Goal: Check status

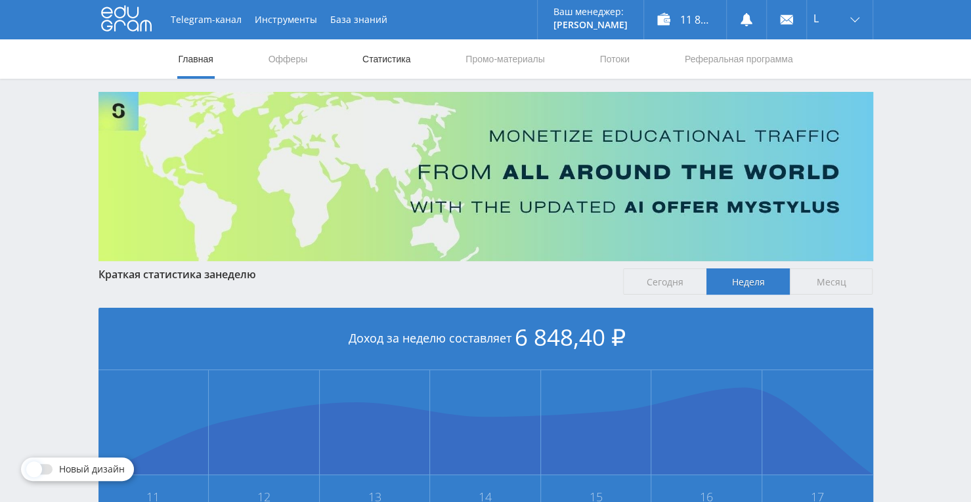
click at [395, 66] on link "Статистика" at bounding box center [386, 58] width 51 height 39
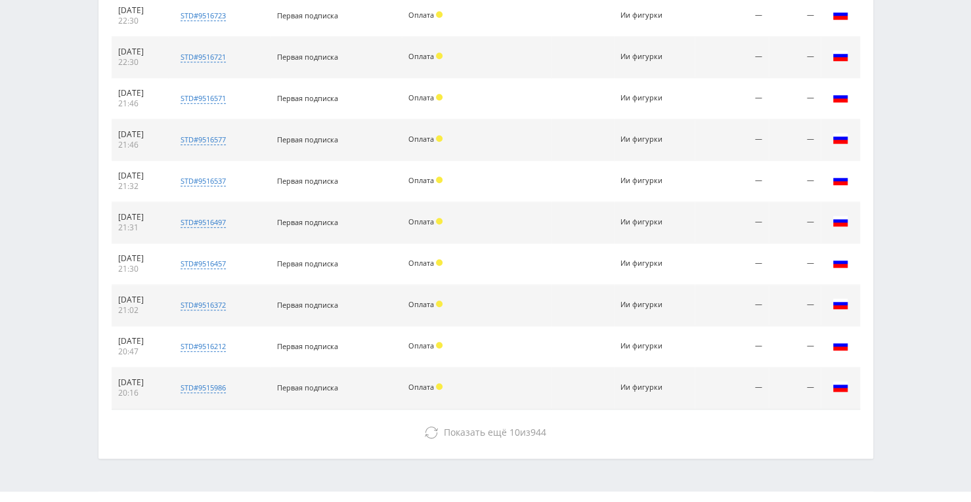
scroll to position [597, 0]
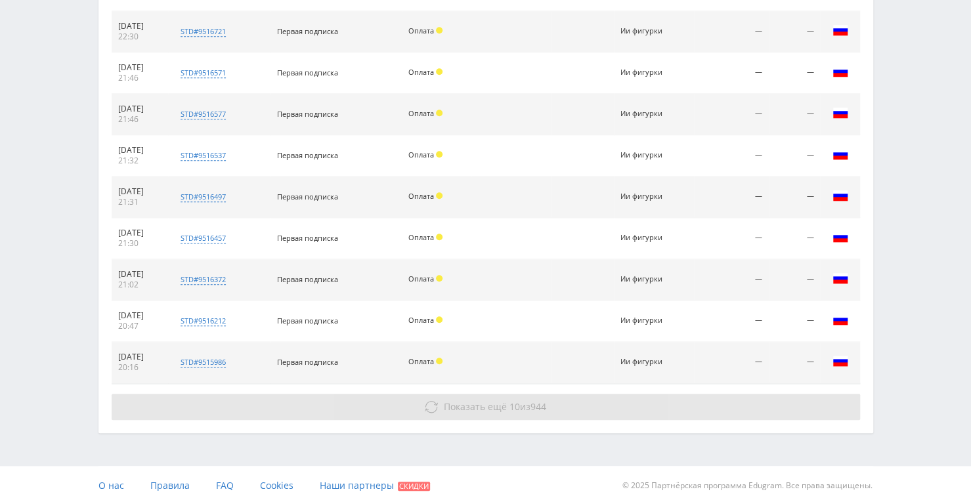
click at [484, 404] on span "Показать ещё" at bounding box center [475, 406] width 63 height 12
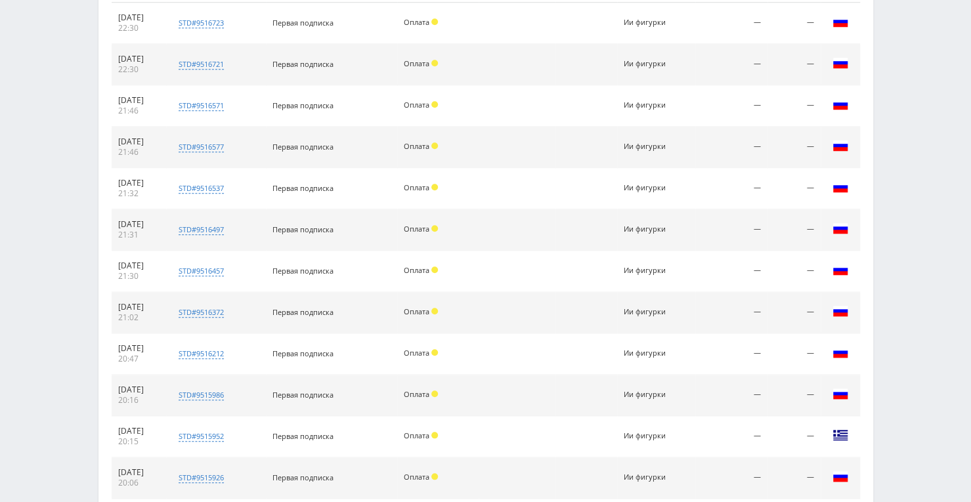
scroll to position [531, 0]
